Goal: Information Seeking & Learning: Compare options

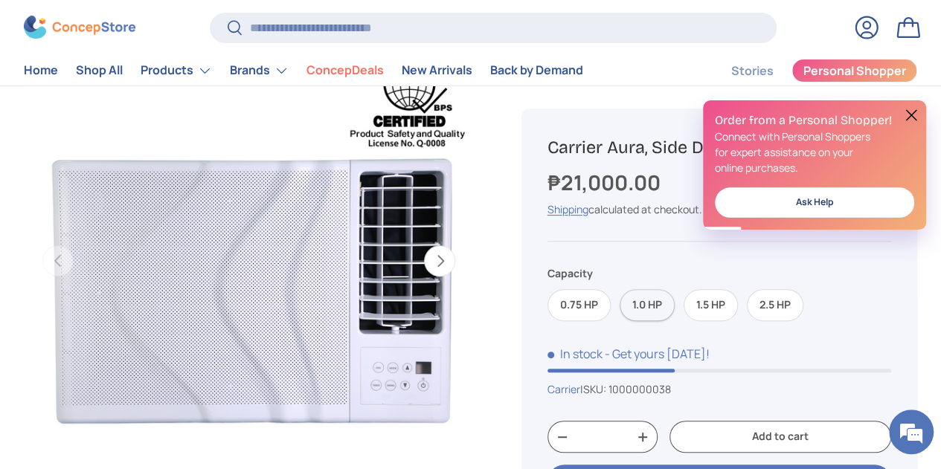
click at [664, 321] on label "1.0 HP" at bounding box center [647, 305] width 55 height 32
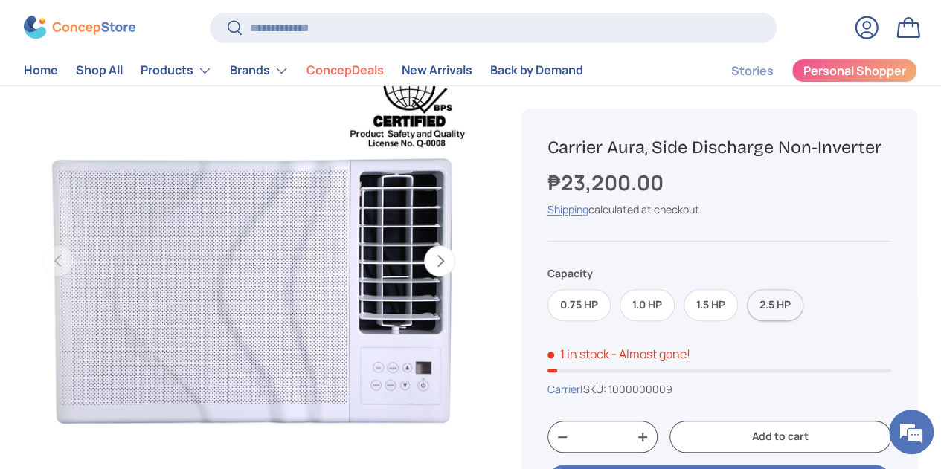
click at [789, 321] on label "2.5 HP" at bounding box center [775, 305] width 57 height 32
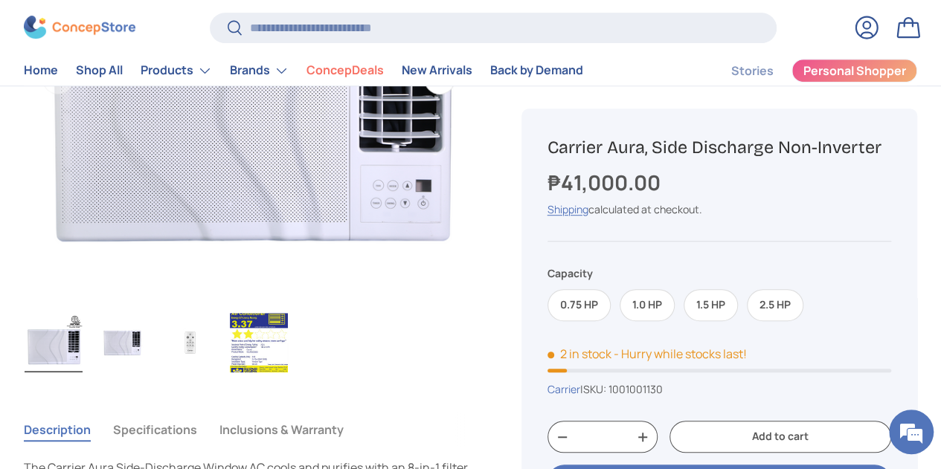
scroll to position [298, 0]
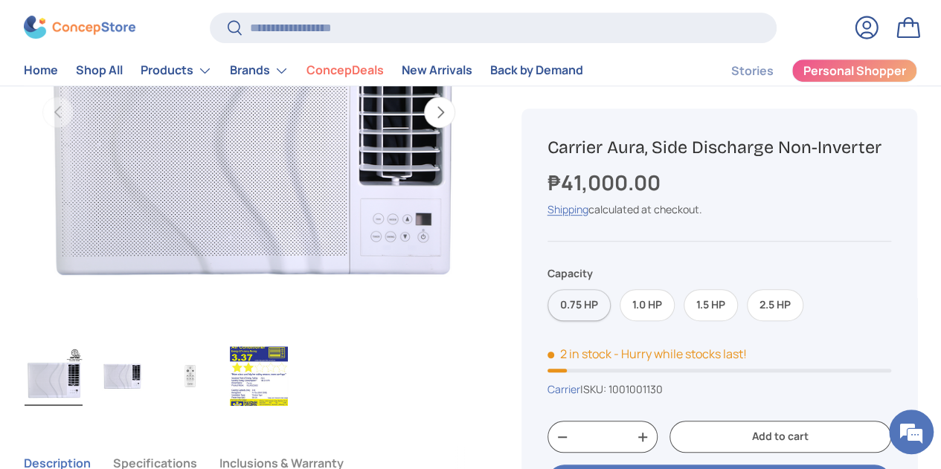
click at [601, 321] on label "0.75 HP" at bounding box center [579, 305] width 63 height 32
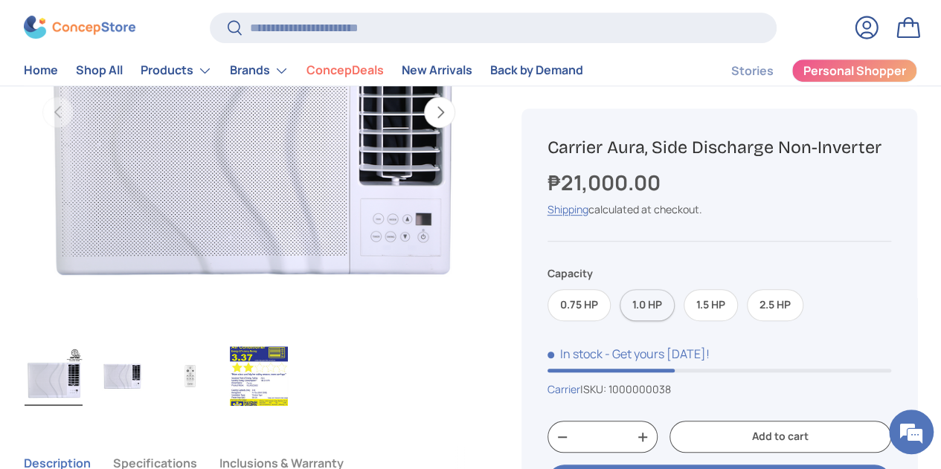
click at [652, 321] on label "1.0 HP" at bounding box center [647, 305] width 55 height 32
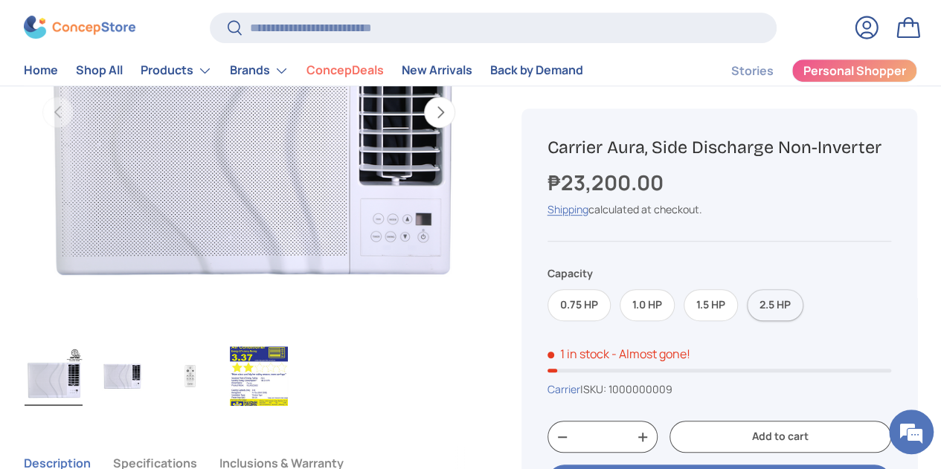
click at [779, 321] on label "2.5 HP" at bounding box center [775, 305] width 57 height 32
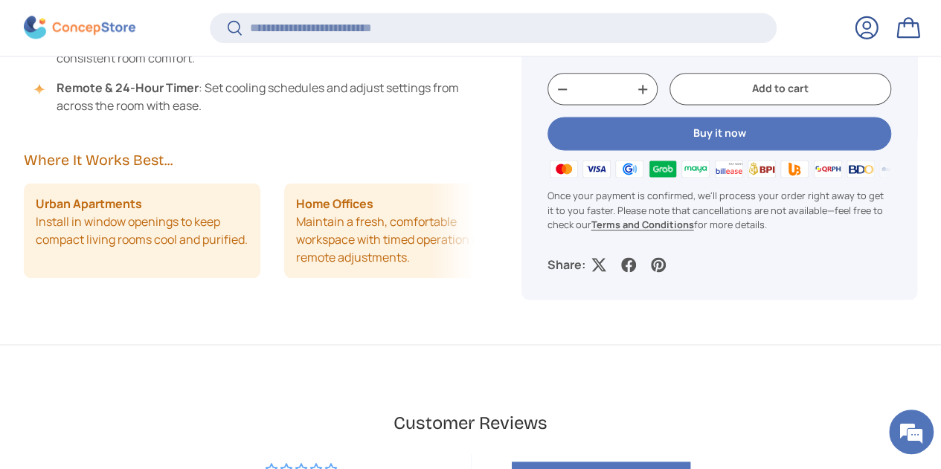
scroll to position [3486, 5670]
